Goal: Task Accomplishment & Management: Complete application form

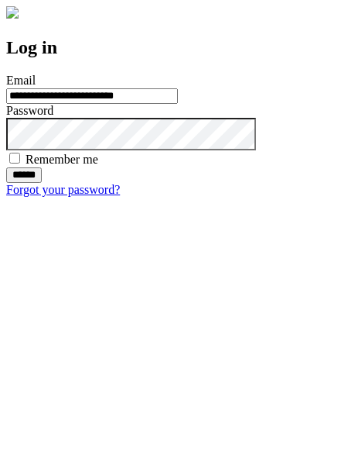
type input "**********"
click at [42, 183] on input "******" at bounding box center [24, 174] width 36 height 15
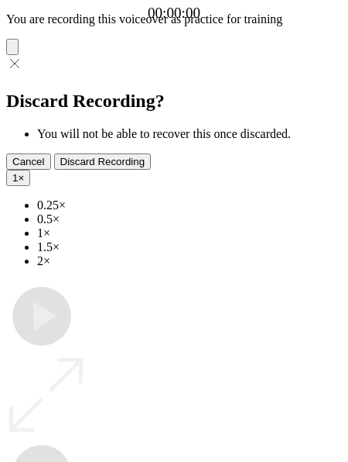
type input "**********"
